Goal: Task Accomplishment & Management: Complete application form

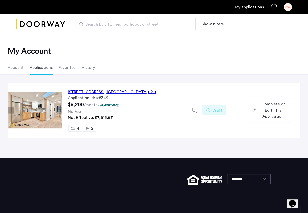
click at [272, 108] on span "Complete or Edit This Application" at bounding box center [273, 110] width 30 height 18
